Goal: Navigation & Orientation: Find specific page/section

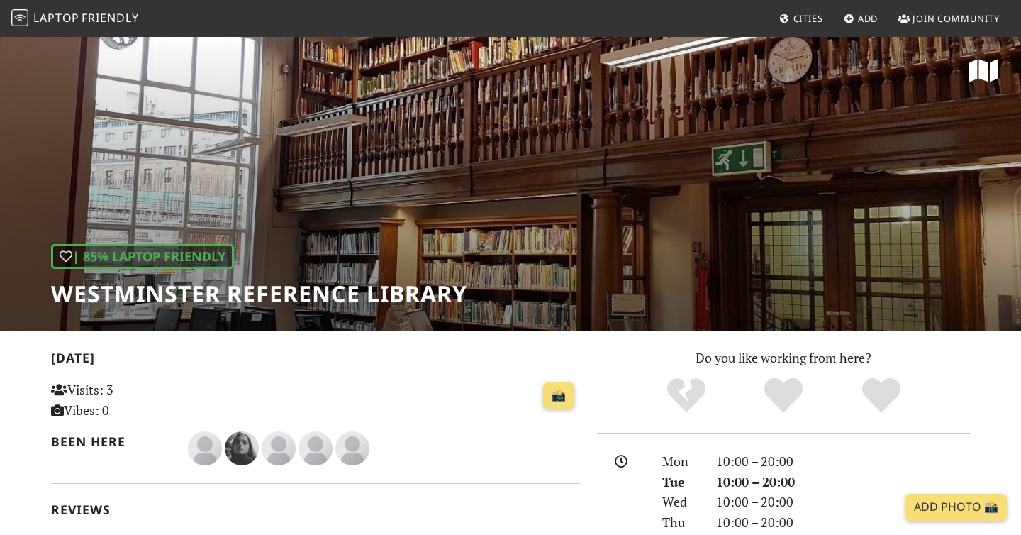
click at [437, 183] on div "| 85% Laptop Friendly Westminster Reference Library" at bounding box center [510, 182] width 1021 height 295
click at [107, 14] on span "Friendly" at bounding box center [110, 18] width 57 height 16
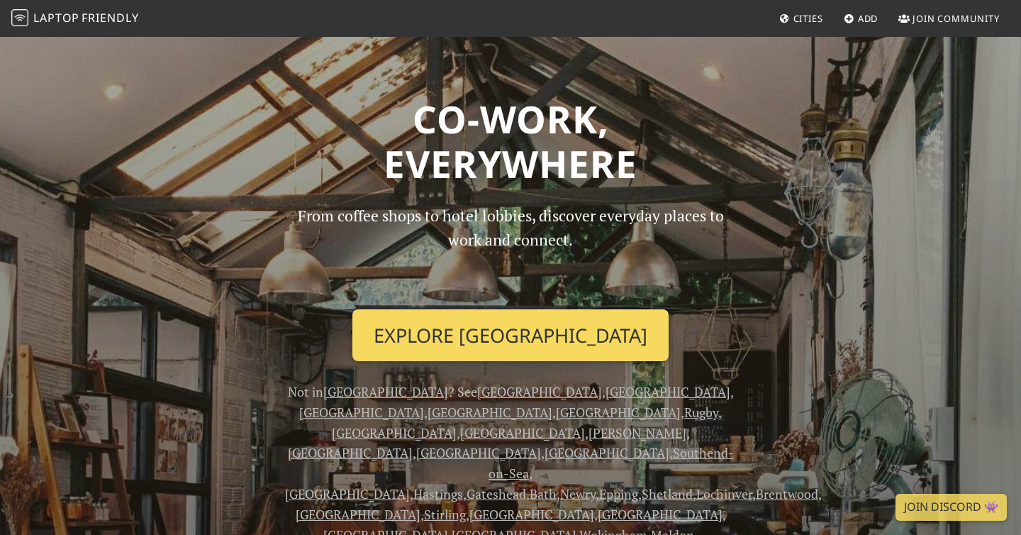
click at [517, 329] on link "Explore [GEOGRAPHIC_DATA]" at bounding box center [510, 335] width 316 height 52
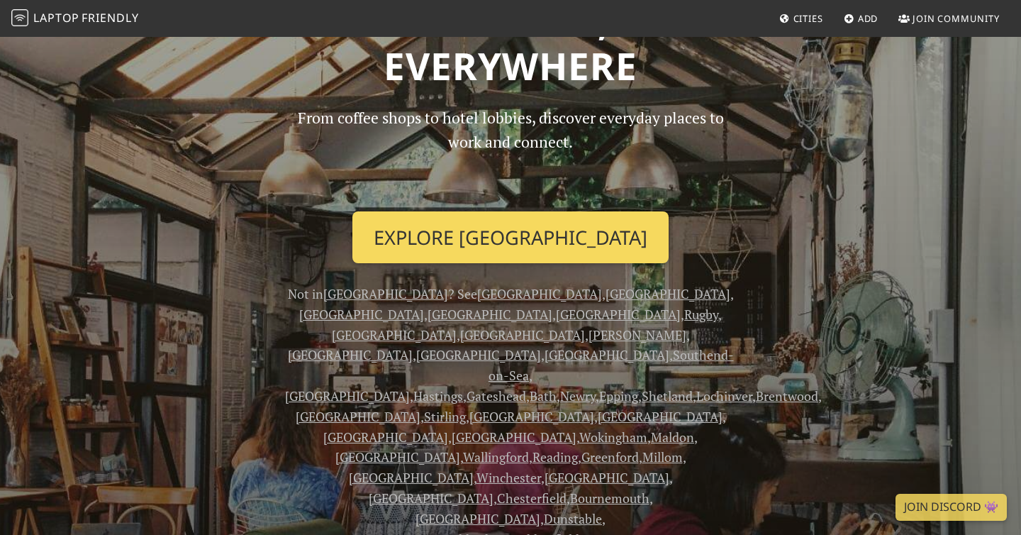
scroll to position [99, 0]
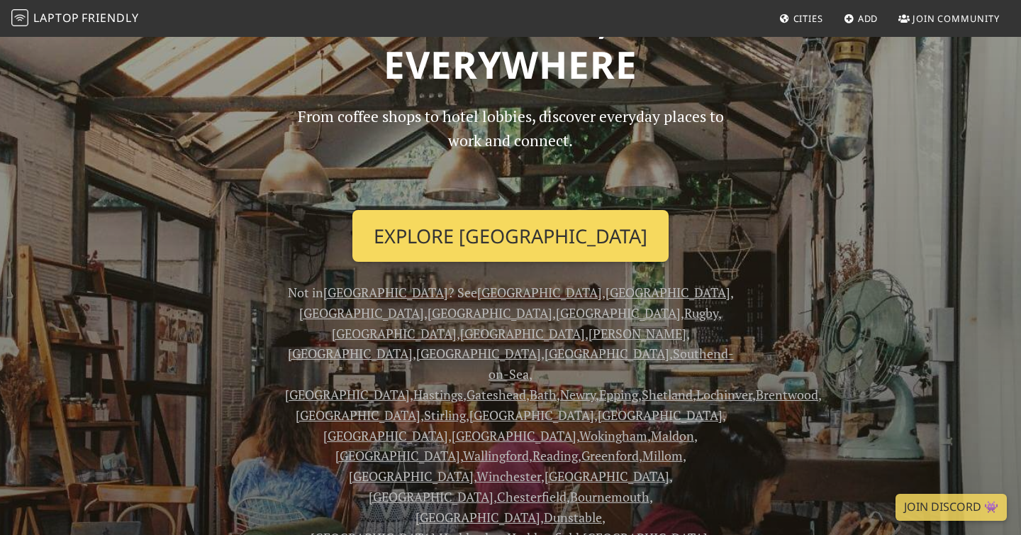
click at [505, 221] on link "Explore London" at bounding box center [510, 236] width 316 height 52
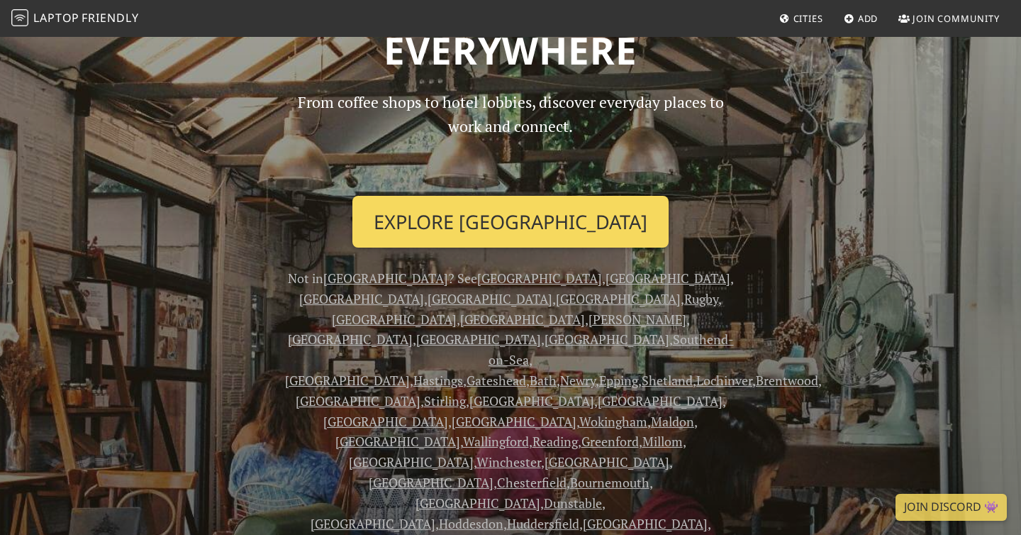
scroll to position [0, 0]
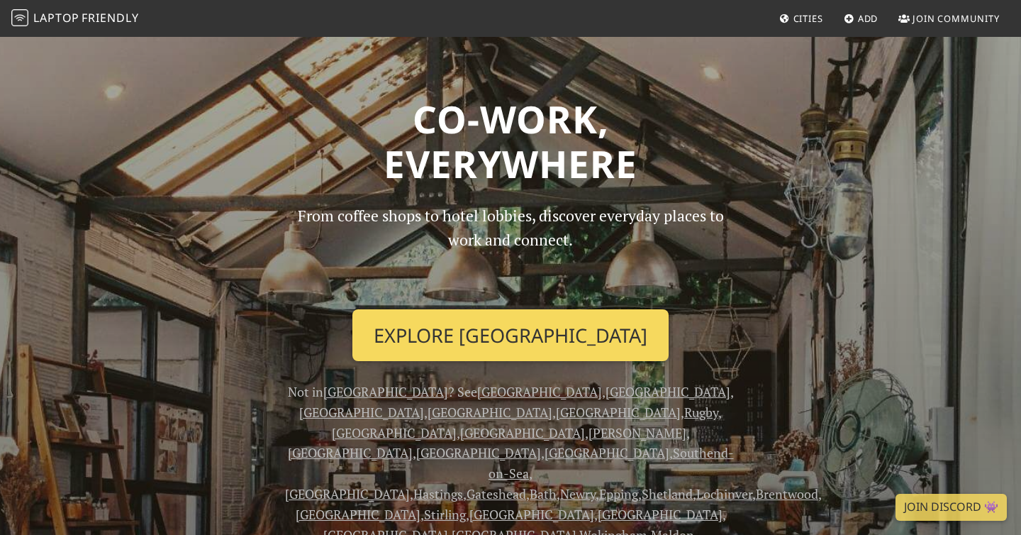
click at [526, 341] on link "Explore London" at bounding box center [510, 335] width 316 height 52
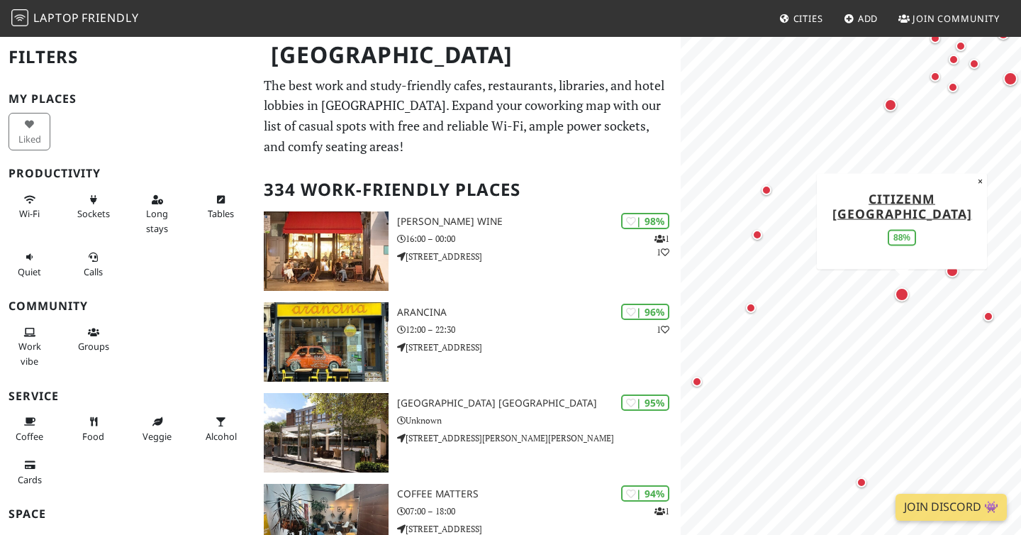
click at [904, 290] on div "Map marker" at bounding box center [902, 294] width 14 height 14
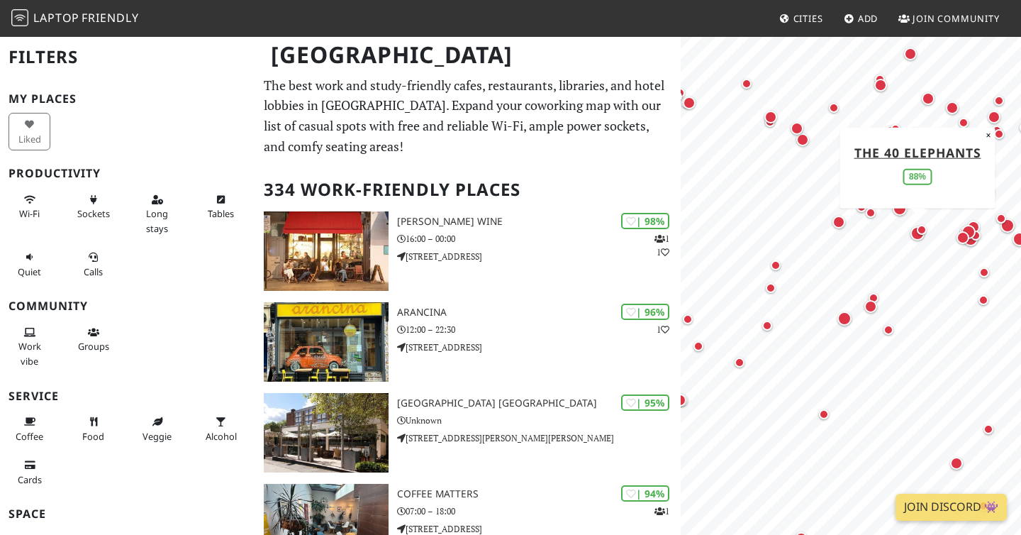
click at [912, 234] on div "Map marker" at bounding box center [917, 233] width 14 height 14
